Goal: Task Accomplishment & Management: Use online tool/utility

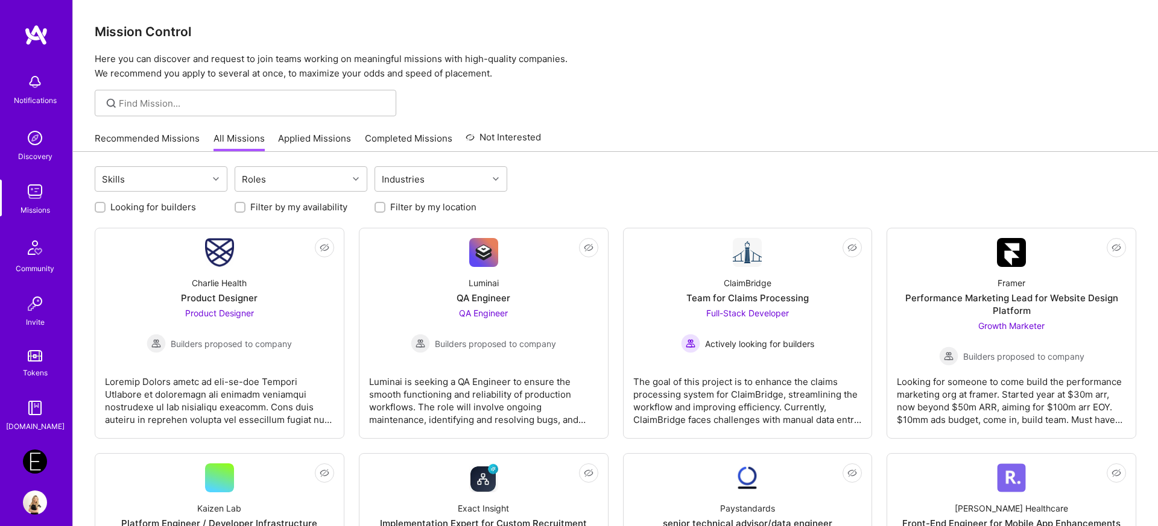
click at [177, 144] on link "Recommended Missions" at bounding box center [147, 142] width 105 height 20
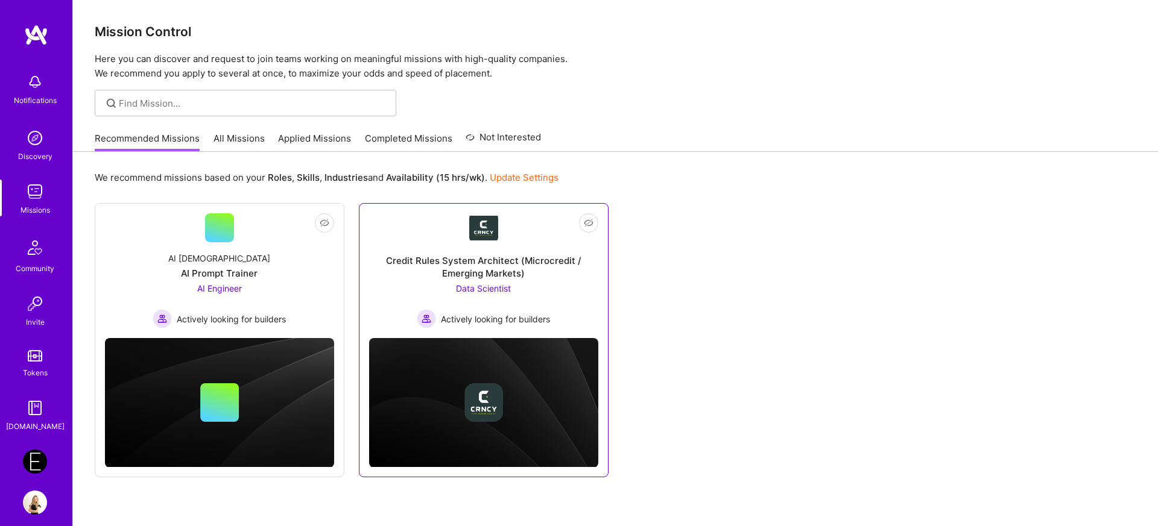
click at [509, 288] on span "Data Scientist" at bounding box center [483, 288] width 55 height 10
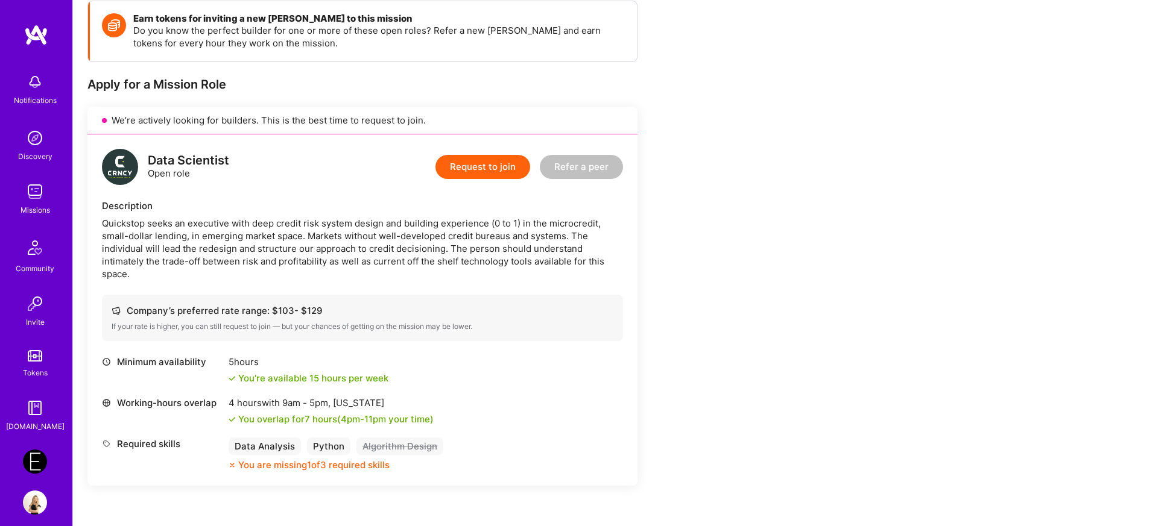
scroll to position [173, 0]
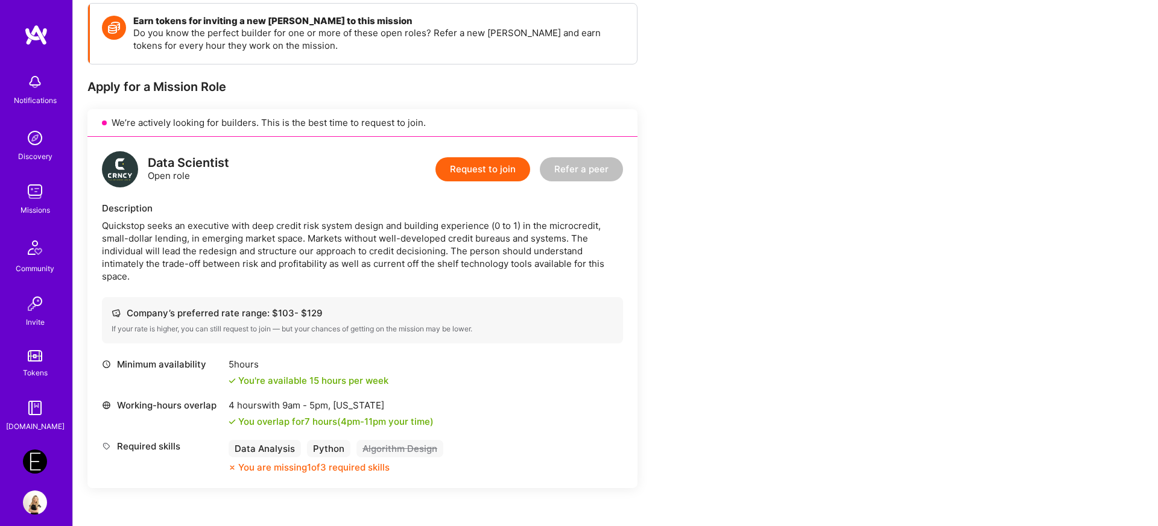
click at [25, 454] on img at bounding box center [35, 462] width 24 height 24
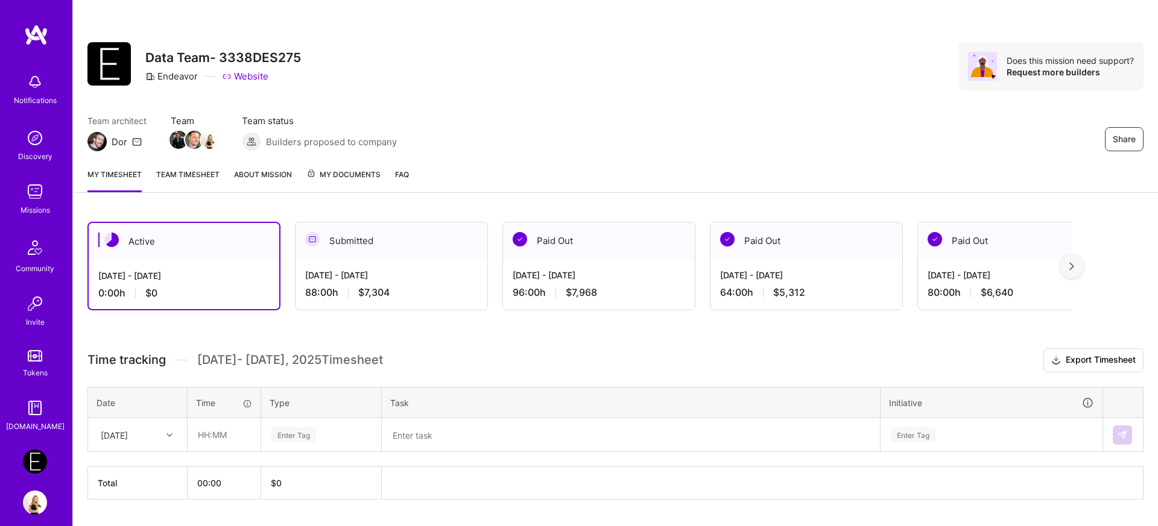
click at [406, 275] on div "[DATE] - [DATE]" at bounding box center [391, 275] width 172 height 13
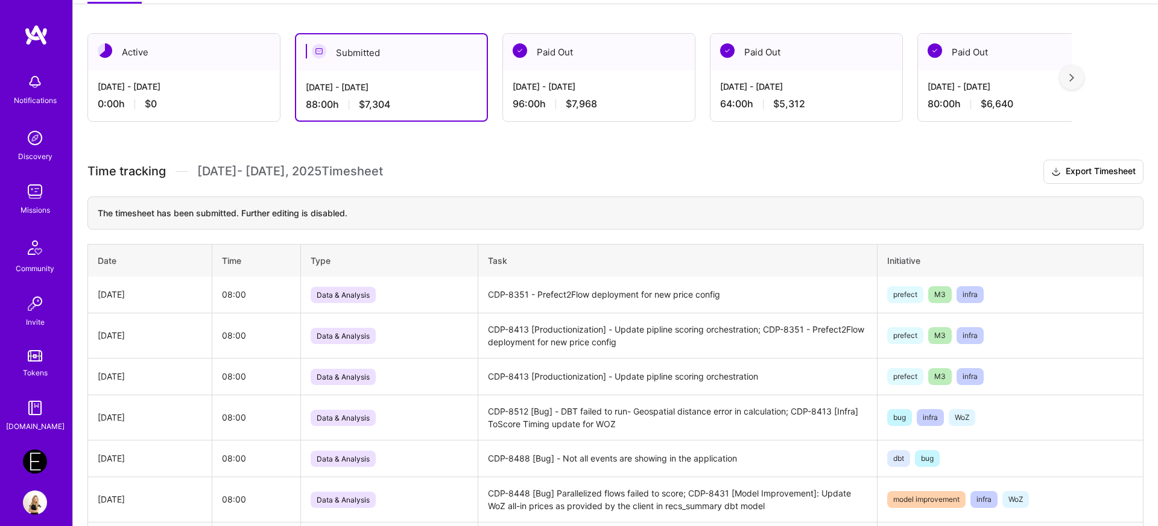
scroll to position [191, 0]
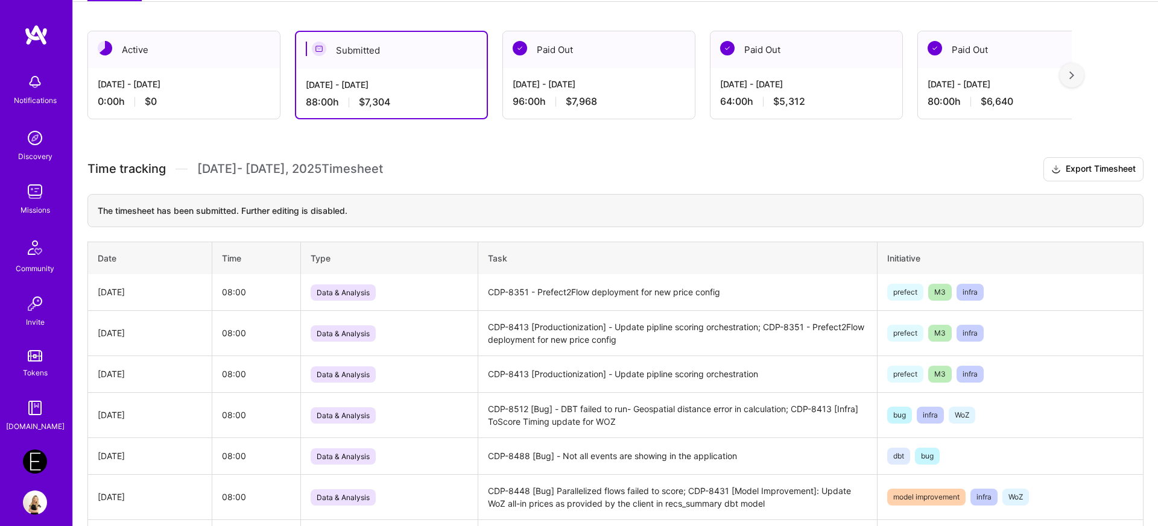
click at [203, 98] on div "0:00 h $0" at bounding box center [184, 101] width 172 height 13
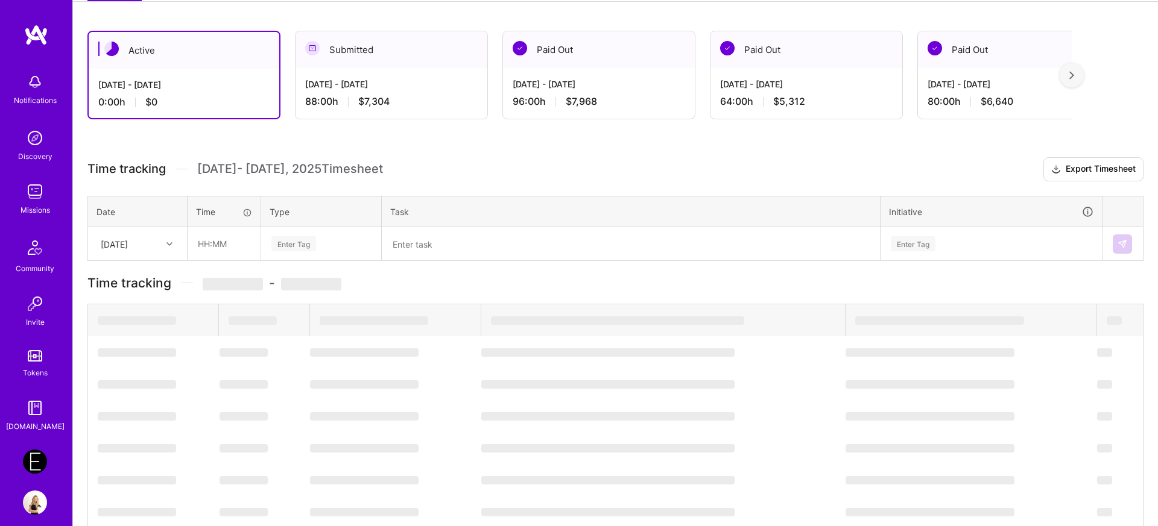
scroll to position [33, 0]
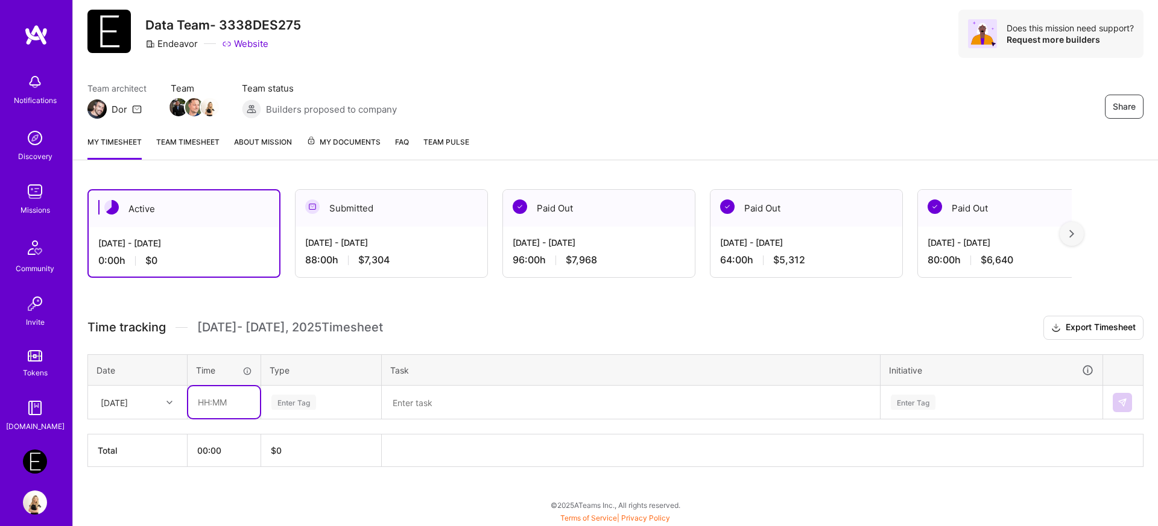
click at [216, 418] on input "text" at bounding box center [224, 402] width 72 height 32
type input "08:00"
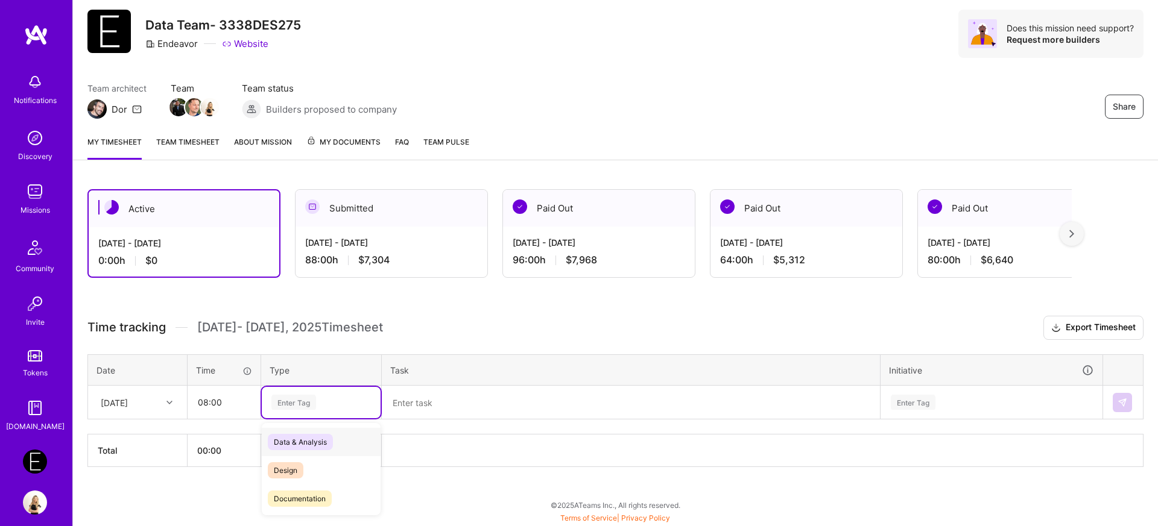
click at [295, 405] on div "Enter Tag" at bounding box center [293, 402] width 45 height 19
click at [312, 443] on span "Data & Analysis" at bounding box center [300, 442] width 65 height 16
click at [453, 411] on textarea at bounding box center [631, 402] width 496 height 31
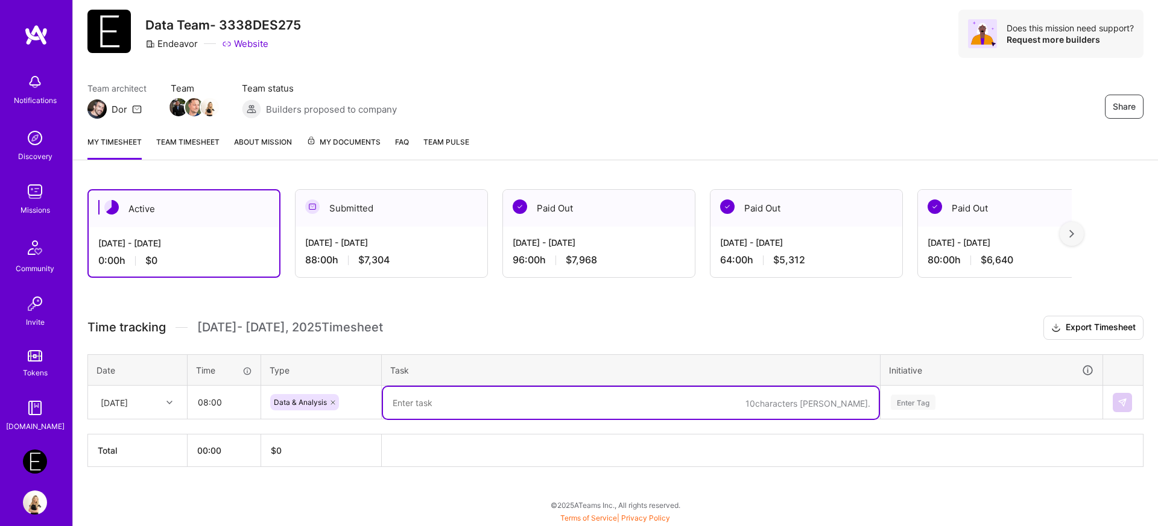
paste textarea "[URL][DOMAIN_NAME]"
drag, startPoint x: 551, startPoint y: 406, endPoint x: 232, endPoint y: 402, distance: 318.9
click at [232, 402] on tr "[DATE] 08:00 Data & Analysis [URL][DOMAIN_NAME] Enter Tag" at bounding box center [615, 403] width 1055 height 34
type textarea "CDP-8431 [Infra] - Support multiple allin price calculations"
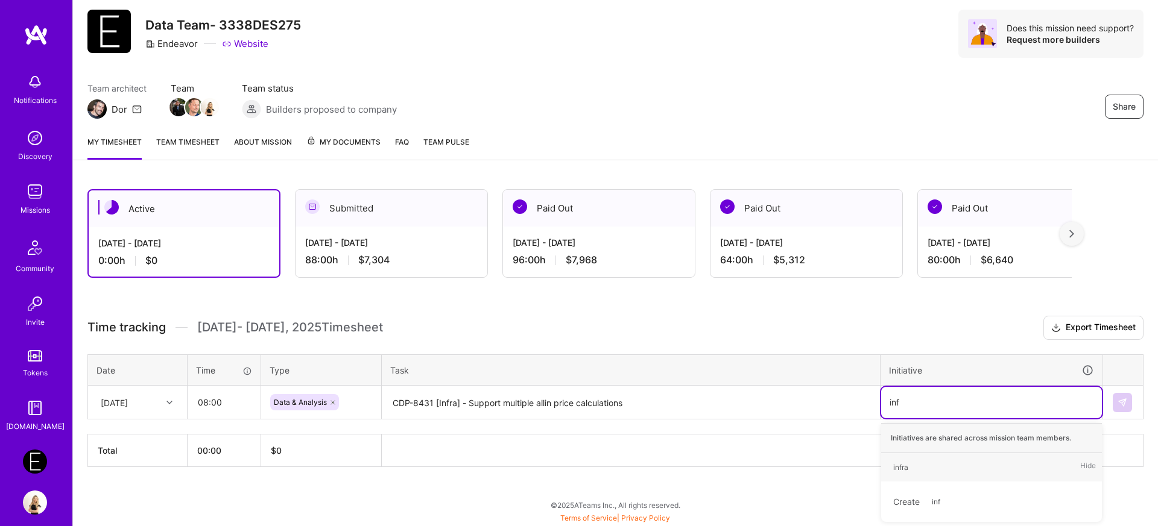
type input "infr"
click at [899, 465] on div "infra" at bounding box center [900, 467] width 15 height 13
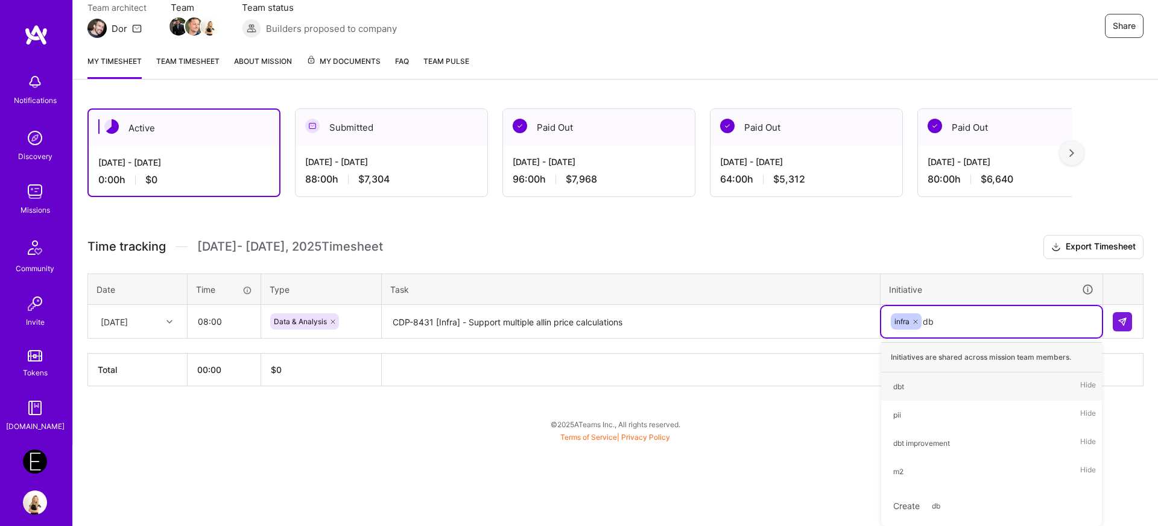
type input "dbt"
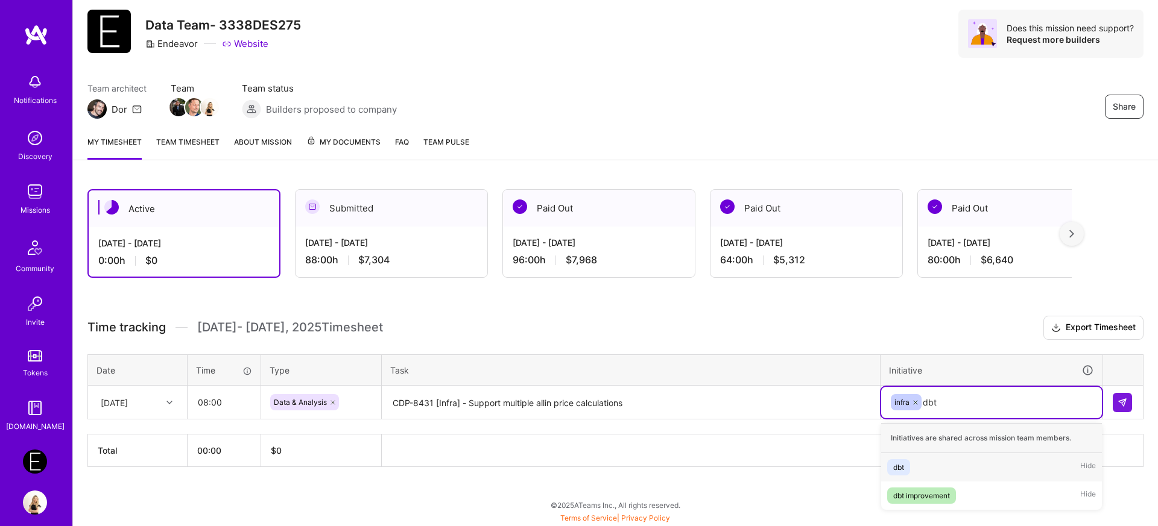
click at [893, 470] on div "dbt" at bounding box center [898, 467] width 11 height 13
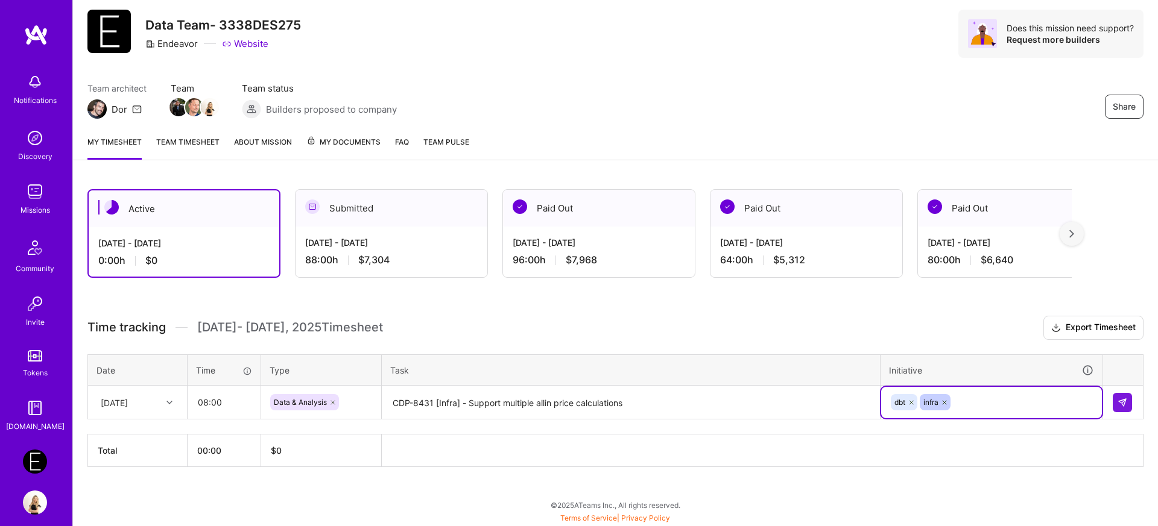
click at [684, 403] on textarea "CDP-8431 [Infra] - Support multiple allin price calculations" at bounding box center [631, 403] width 496 height 32
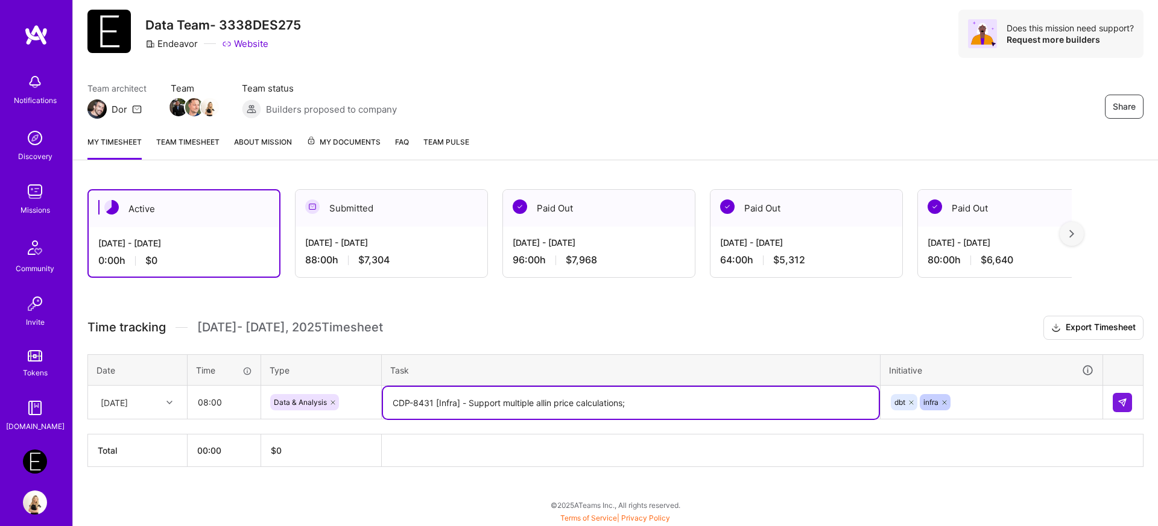
paste textarea "[URL][DOMAIN_NAME]"
drag, startPoint x: 788, startPoint y: 406, endPoint x: 628, endPoint y: 406, distance: 159.8
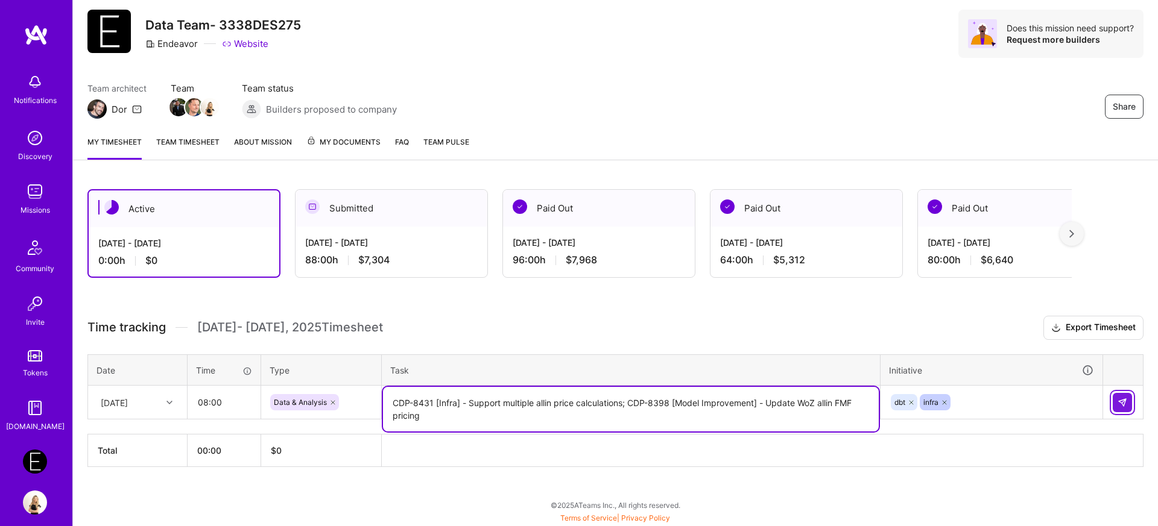
type textarea "CDP-8431 [Infra] - Support multiple allin price calculations; CDP-8398 [Model I…"
click at [1124, 403] on img at bounding box center [1122, 403] width 10 height 10
